Goal: Communication & Community: Answer question/provide support

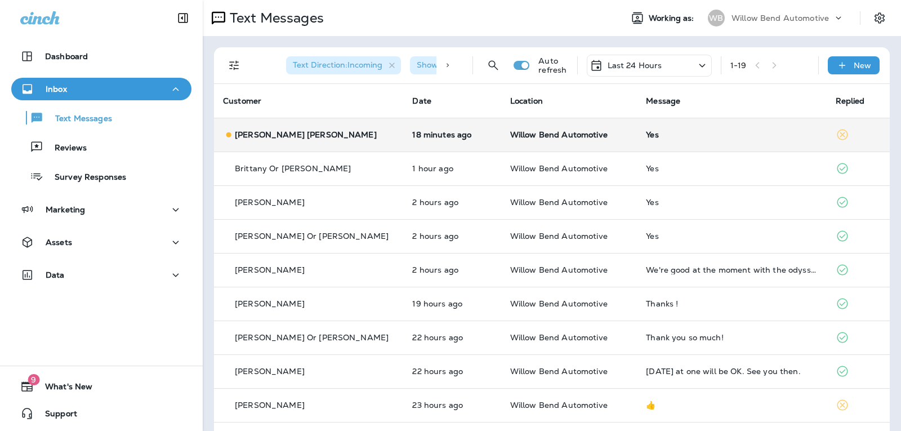
click at [689, 133] on div "Yes" at bounding box center [731, 134] width 171 height 9
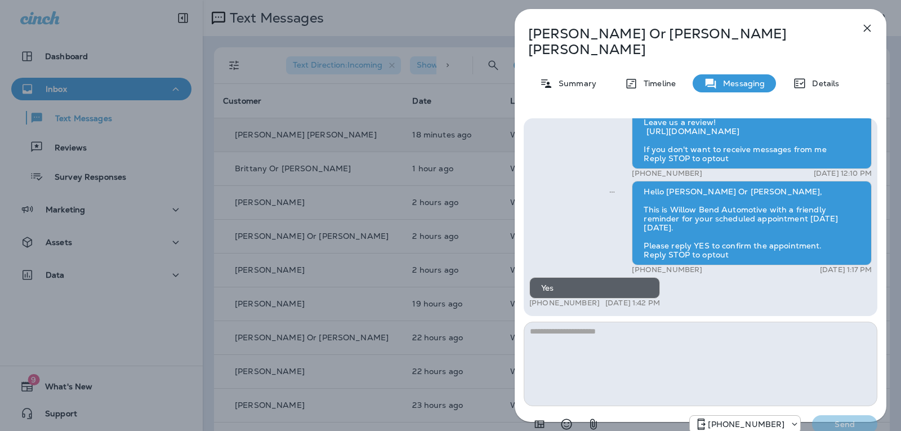
click at [634, 323] on textarea at bounding box center [701, 364] width 354 height 84
type textarea "**********"
click at [853, 419] on p "Send" at bounding box center [844, 424] width 47 height 10
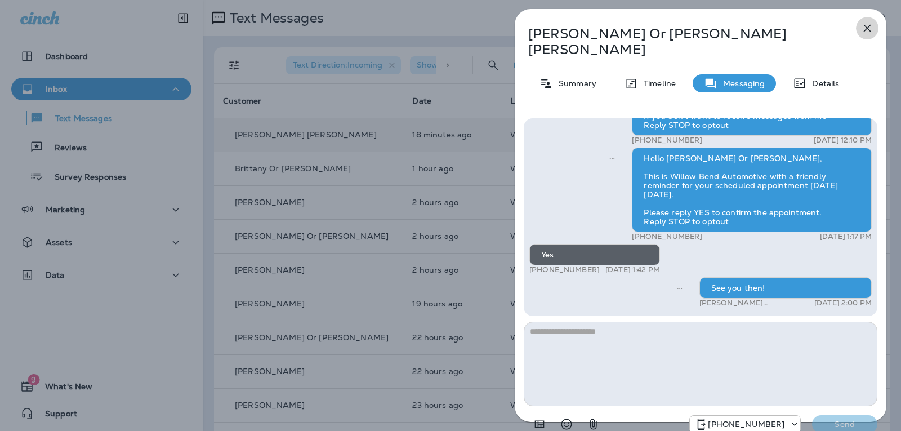
click at [869, 34] on icon "button" at bounding box center [868, 28] width 14 height 14
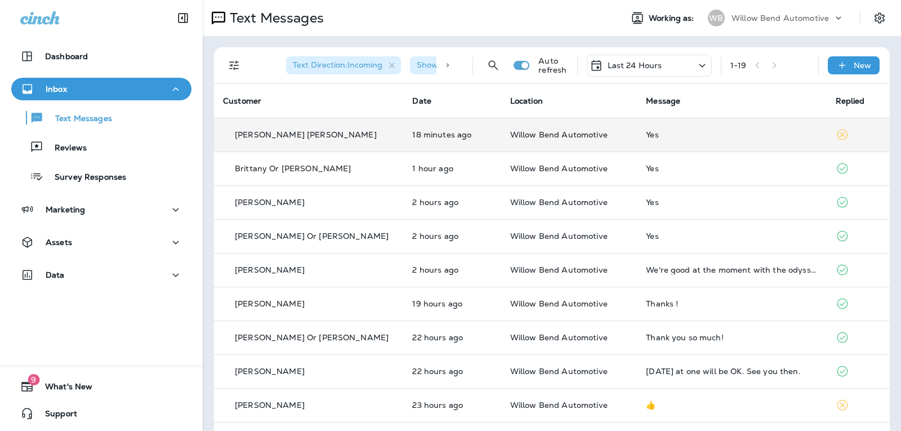
click at [639, 66] on p "Last 24 Hours" at bounding box center [635, 65] width 55 height 9
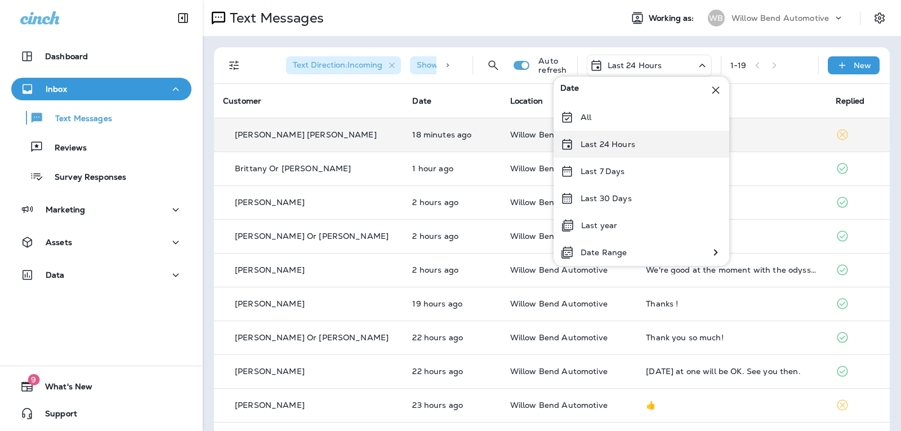
click at [633, 147] on p "Last 24 Hours" at bounding box center [608, 144] width 55 height 9
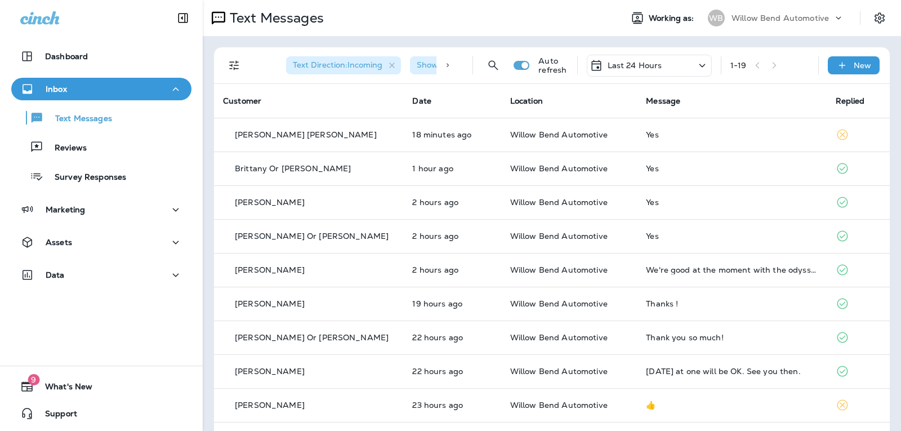
click at [629, 68] on p "Last 24 Hours" at bounding box center [635, 65] width 55 height 9
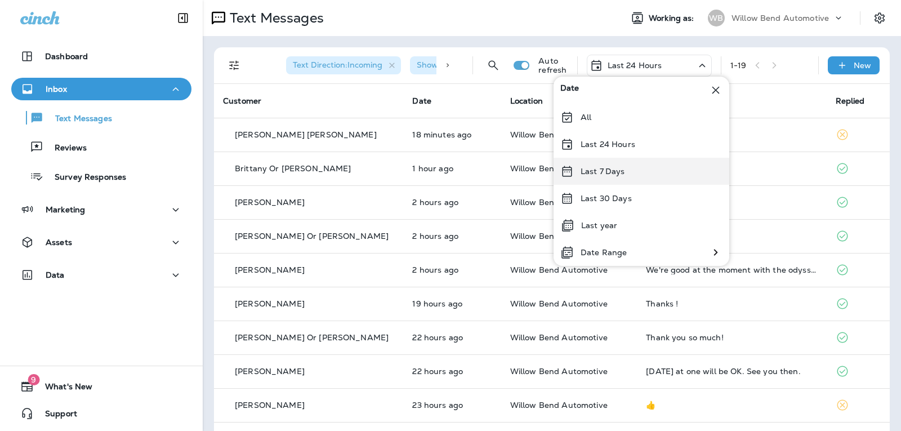
click at [617, 172] on p "Last 7 Days" at bounding box center [603, 171] width 44 height 9
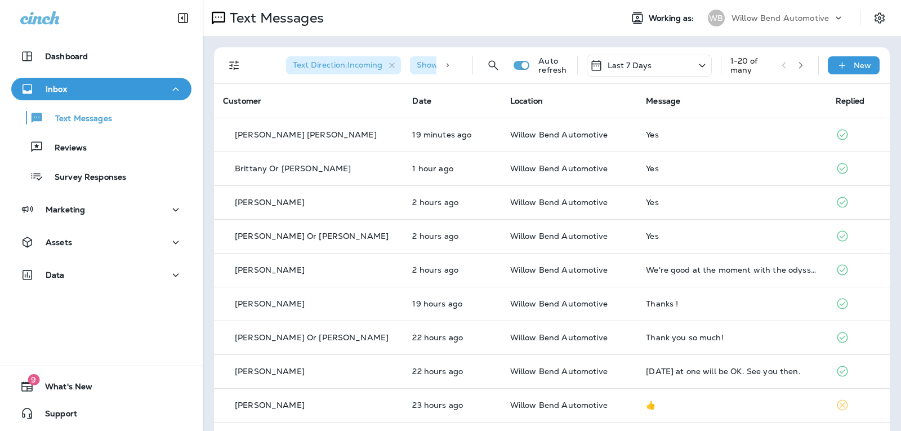
click at [643, 64] on div "Last 7 Days" at bounding box center [649, 66] width 125 height 22
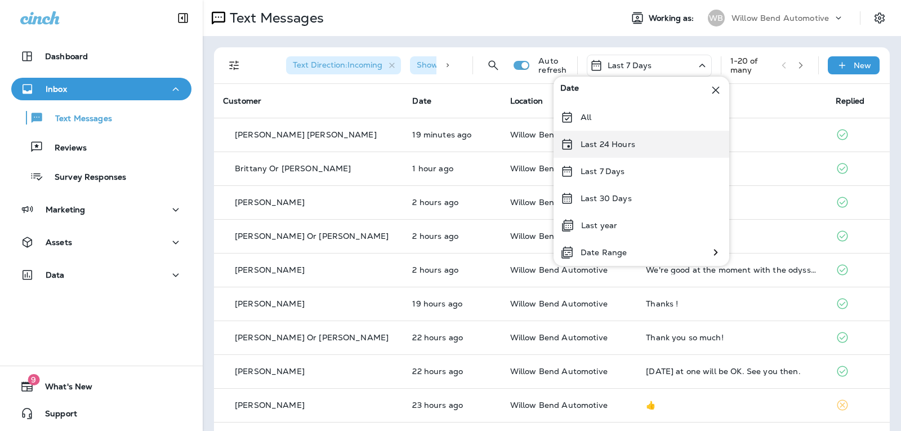
click at [626, 141] on p "Last 24 Hours" at bounding box center [608, 144] width 55 height 9
